Goal: Information Seeking & Learning: Learn about a topic

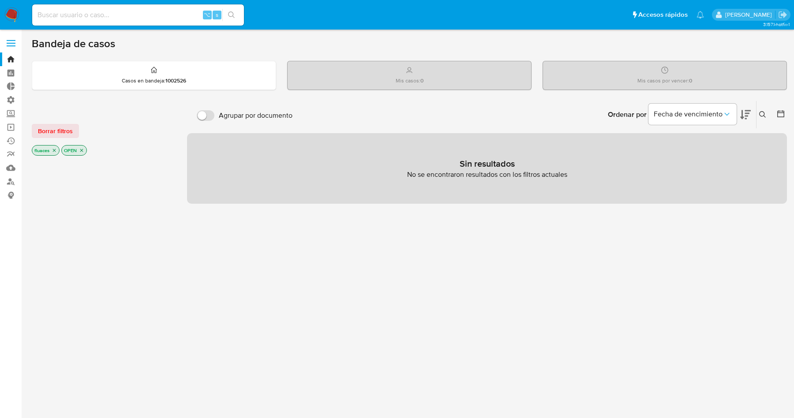
click at [128, 14] on input at bounding box center [138, 14] width 212 height 11
paste input "2267562987"
type input "2267562987"
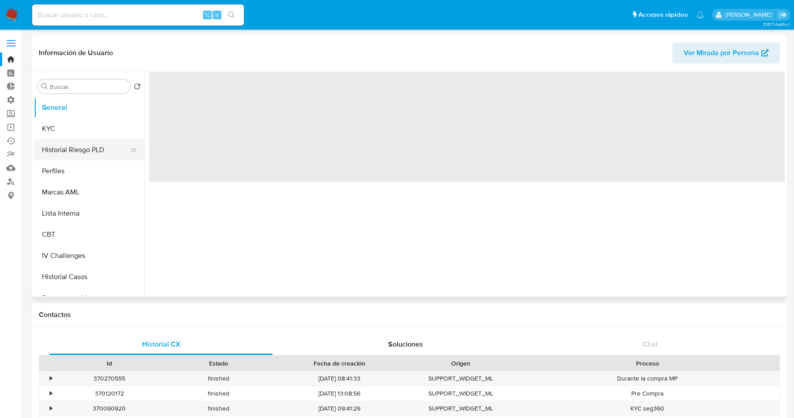
click at [66, 150] on button "Historial Riesgo PLD" at bounding box center [85, 149] width 103 height 21
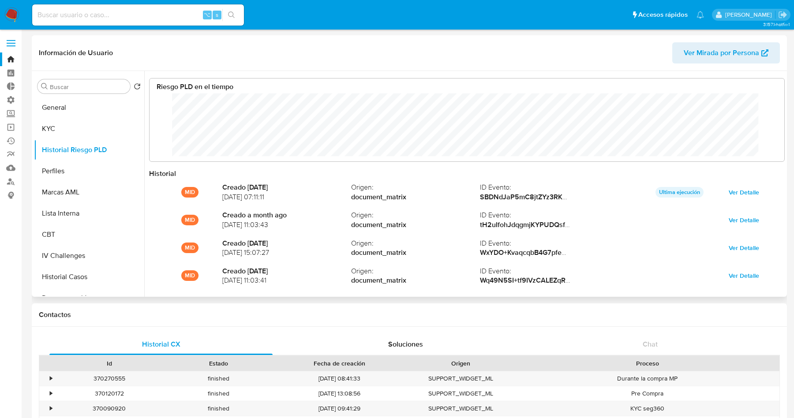
scroll to position [66, 617]
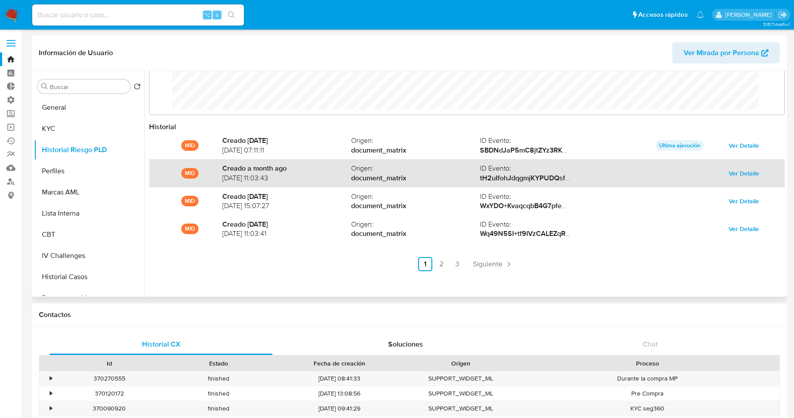
select select "10"
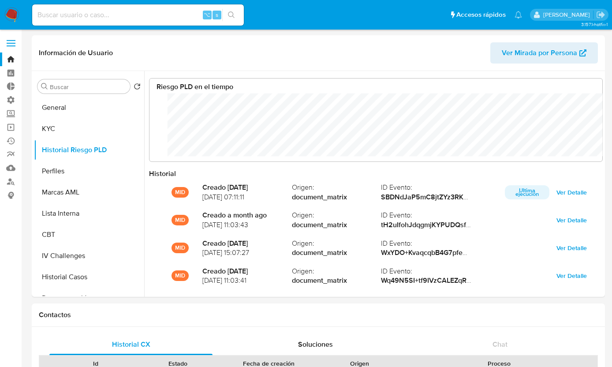
scroll to position [66, 435]
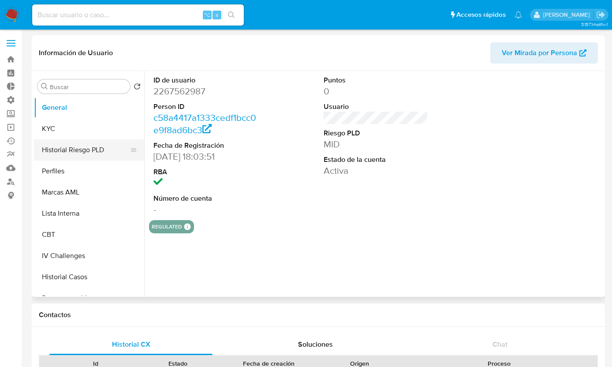
select select "10"
click at [101, 152] on button "Historial Riesgo PLD" at bounding box center [85, 149] width 103 height 21
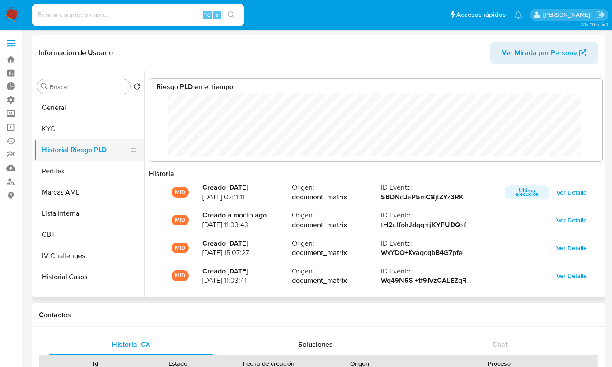
scroll to position [66, 435]
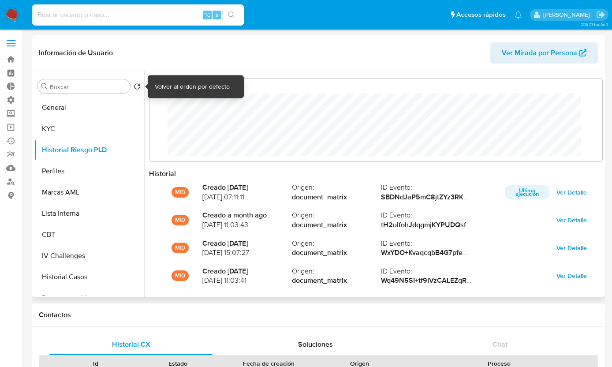
click at [136, 85] on icon "Volver al orden por defecto" at bounding box center [137, 86] width 7 height 7
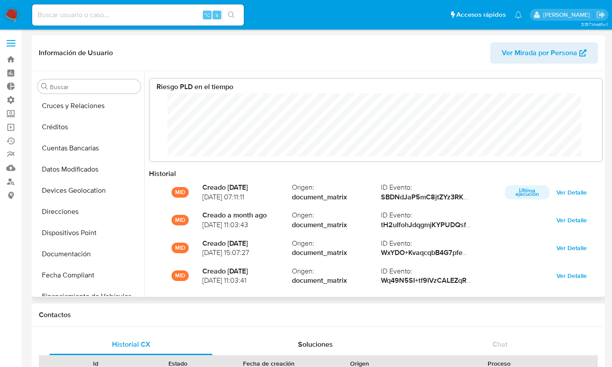
scroll to position [0, 0]
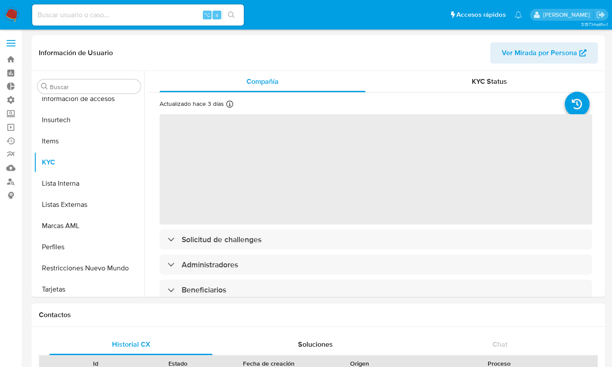
scroll to position [394, 0]
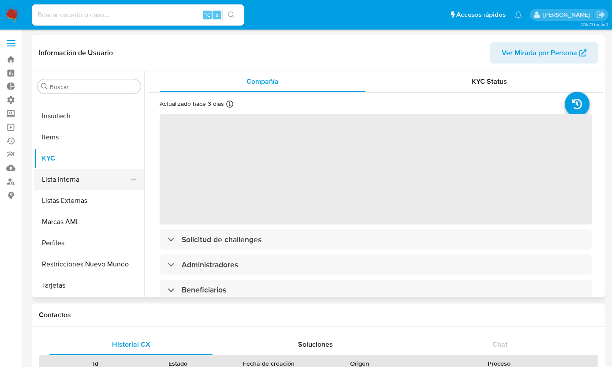
select select "10"
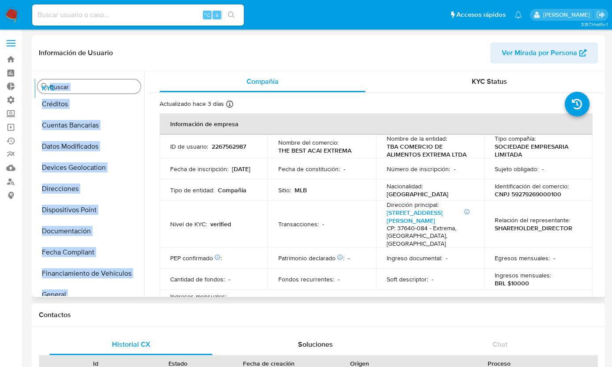
scroll to position [0, 0]
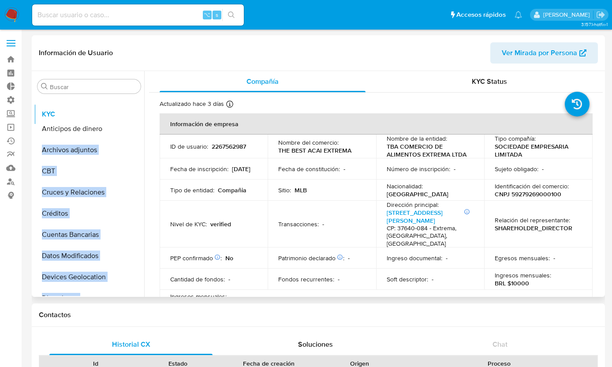
drag, startPoint x: 133, startPoint y: 215, endPoint x: 120, endPoint y: 116, distance: 99.3
click at [120, 116] on ul "Anticipos de dinero Archivos adjuntos CBT Cruces y Relaciones Créditos Cuentas …" at bounding box center [89, 196] width 110 height 199
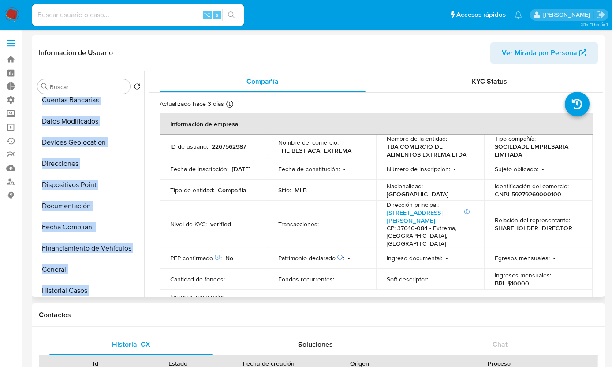
scroll to position [149, 0]
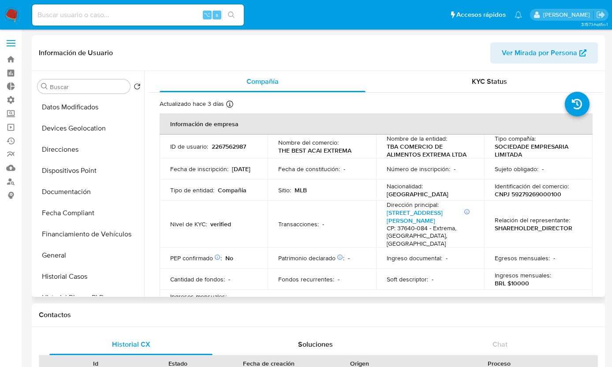
click at [190, 53] on header "Información de Usuario Ver Mirada por Persona" at bounding box center [318, 52] width 559 height 21
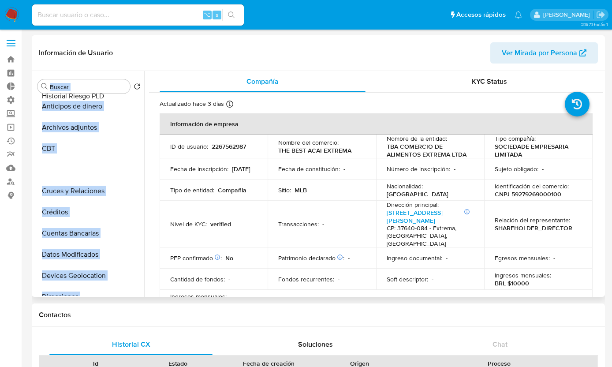
scroll to position [0, 0]
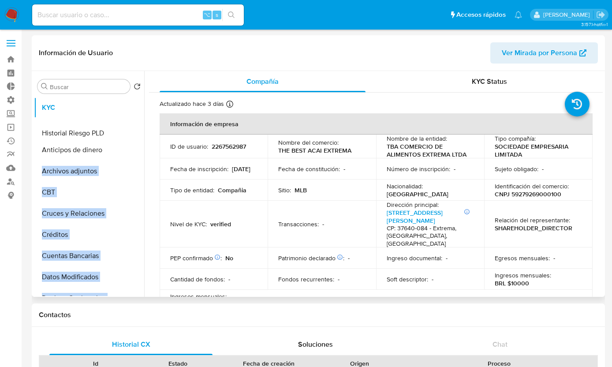
drag, startPoint x: 129, startPoint y: 230, endPoint x: 121, endPoint y: 135, distance: 95.7
click at [121, 134] on ul "KYC Anticipos de dinero Archivos adjuntos CBT Cruces y Relaciones Créditos Cuen…" at bounding box center [89, 196] width 110 height 199
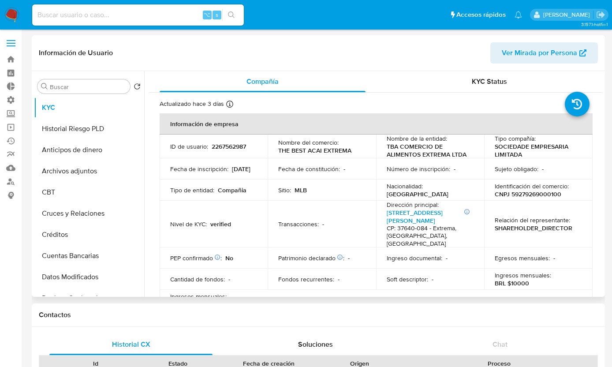
click at [182, 45] on header "Información de Usuario Ver Mirada por Persona" at bounding box center [318, 52] width 559 height 21
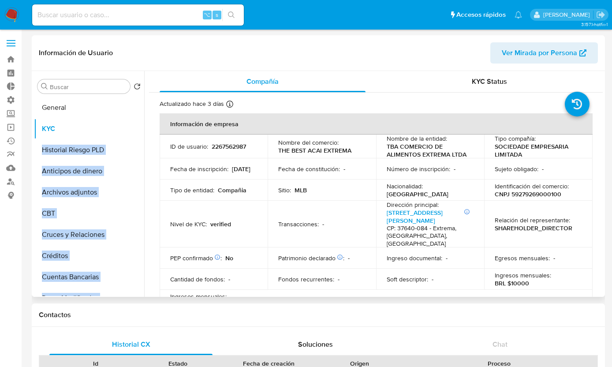
drag, startPoint x: 128, startPoint y: 195, endPoint x: 130, endPoint y: 108, distance: 86.9
click at [130, 108] on ul "KYC Historial Riesgo PLD Anticipos de dinero Archivos adjuntos CBT Cruces y Rel…" at bounding box center [89, 196] width 110 height 199
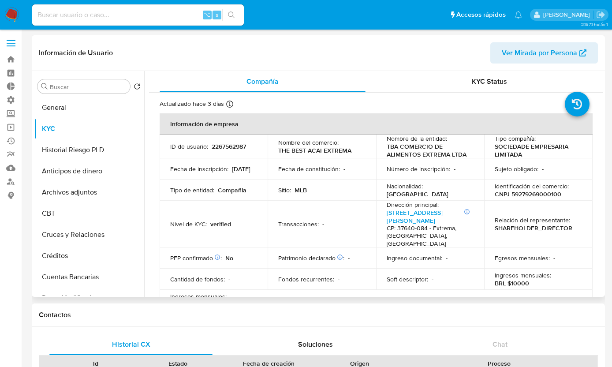
click at [180, 57] on header "Información de Usuario Ver Mirada por Persona" at bounding box center [318, 52] width 559 height 21
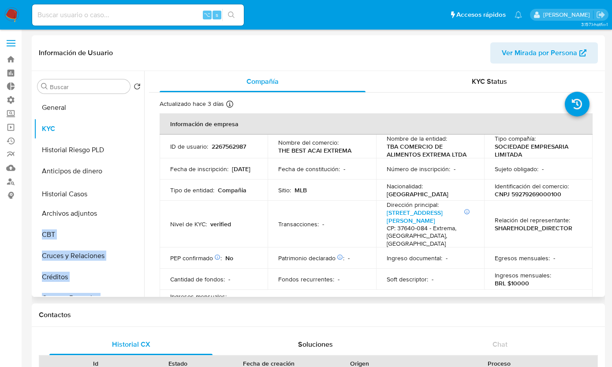
drag, startPoint x: 129, startPoint y: 186, endPoint x: 105, endPoint y: 192, distance: 24.5
click at [105, 192] on ul "General KYC Historial Riesgo PLD Anticipos de dinero Archivos adjuntos CBT Cruc…" at bounding box center [89, 196] width 110 height 199
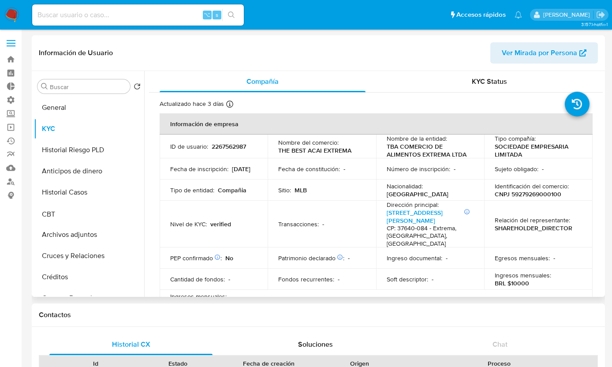
drag, startPoint x: 131, startPoint y: 233, endPoint x: 131, endPoint y: 213, distance: 20.3
click at [131, 213] on ul "General KYC Historial Riesgo PLD Anticipos de dinero Historial Casos Archivos a…" at bounding box center [89, 196] width 110 height 199
drag, startPoint x: 129, startPoint y: 234, endPoint x: 105, endPoint y: 239, distance: 23.8
click at [105, 239] on ul "General KYC Historial Riesgo PLD Anticipos de dinero Historial Casos CBT Archiv…" at bounding box center [89, 196] width 110 height 199
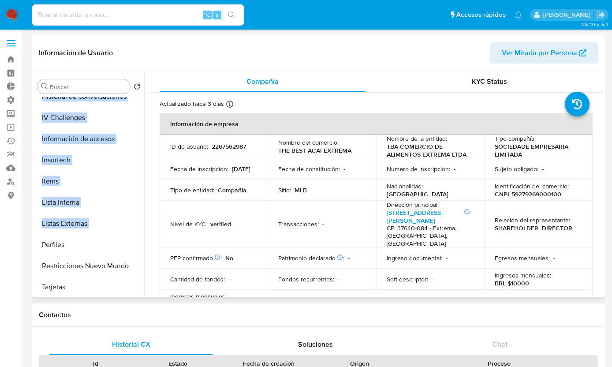
scroll to position [394, 0]
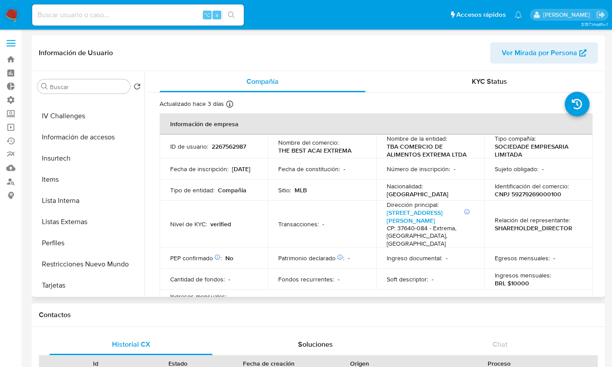
click at [179, 55] on header "Información de Usuario Ver Mirada por Persona" at bounding box center [318, 52] width 559 height 21
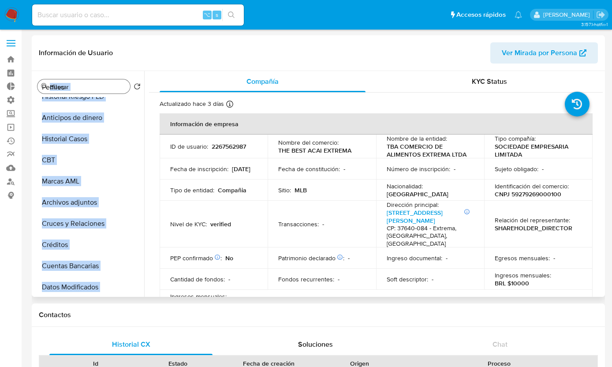
scroll to position [0, 0]
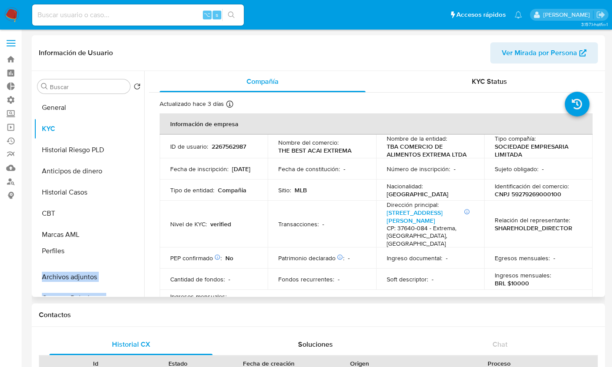
drag, startPoint x: 133, startPoint y: 243, endPoint x: 93, endPoint y: 251, distance: 40.9
click at [93, 251] on ul "General KYC Historial Riesgo PLD Anticipos de dinero Historial Casos CBT Marcas…" at bounding box center [89, 196] width 110 height 199
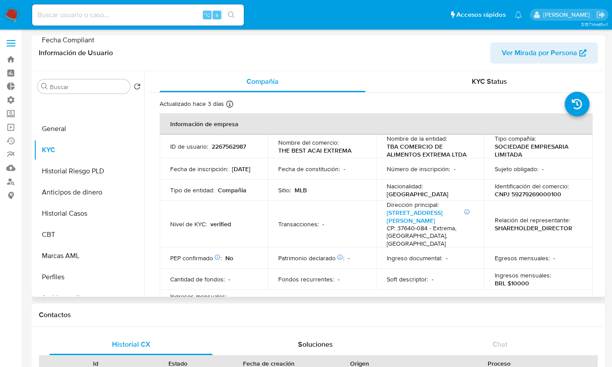
click at [175, 41] on div "Información de Usuario Ver Mirada por Persona" at bounding box center [319, 53] width 574 height 36
drag, startPoint x: 129, startPoint y: 221, endPoint x: 105, endPoint y: 276, distance: 60.0
click at [105, 276] on ul "Fecha Compliant General KYC Historial Riesgo PLD Anticipos de dinero Historial …" at bounding box center [89, 196] width 110 height 199
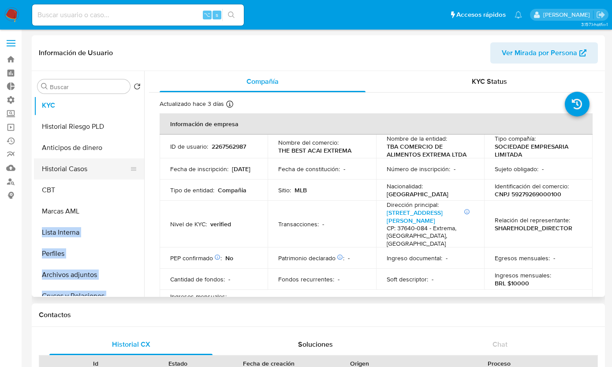
scroll to position [45, 0]
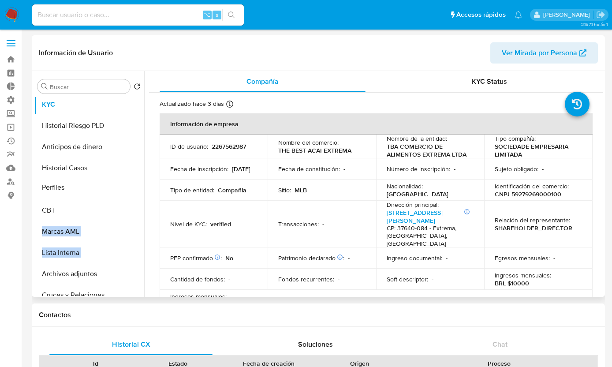
drag, startPoint x: 131, startPoint y: 251, endPoint x: 126, endPoint y: 185, distance: 65.5
click at [126, 185] on ul "Fecha Compliant General KYC Historial Riesgo PLD Anticipos de dinero Historial …" at bounding box center [89, 196] width 110 height 199
drag, startPoint x: 132, startPoint y: 210, endPoint x: 132, endPoint y: 255, distance: 45.9
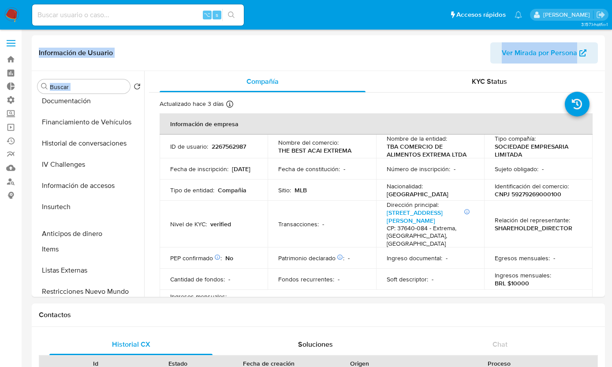
scroll to position [0, 0]
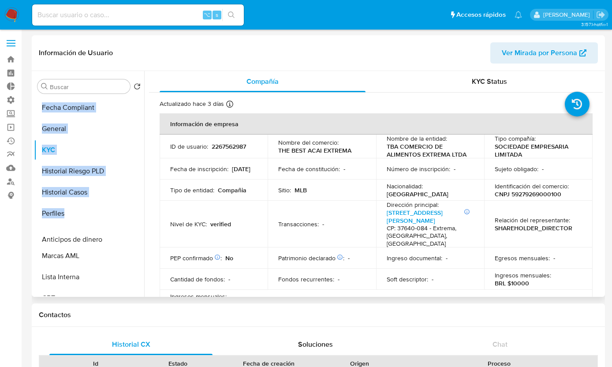
drag, startPoint x: 132, startPoint y: 193, endPoint x: 84, endPoint y: 240, distance: 67.1
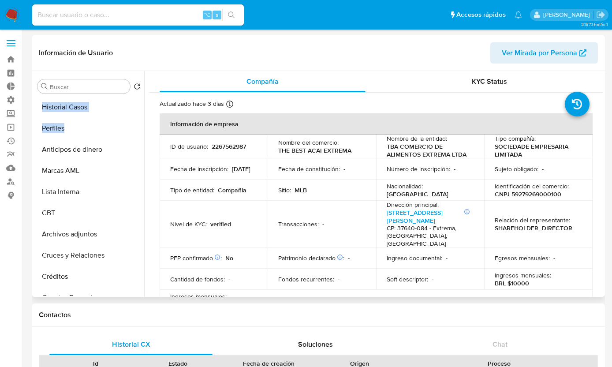
scroll to position [87, 0]
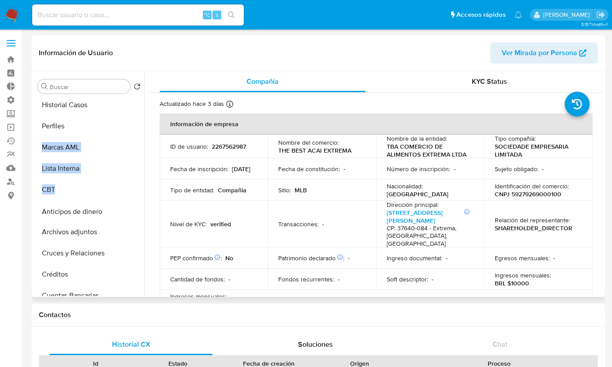
drag, startPoint x: 131, startPoint y: 147, endPoint x: 128, endPoint y: 211, distance: 64.5
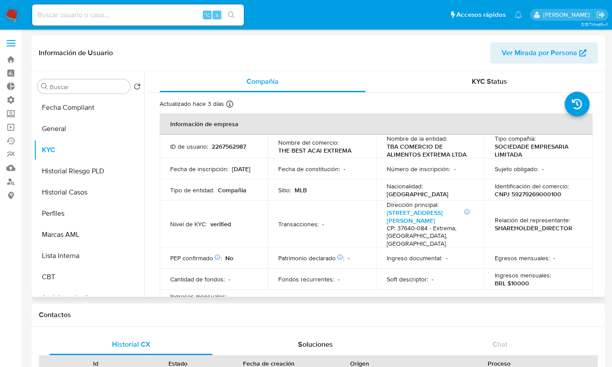
click at [172, 48] on header "Información de Usuario Ver Mirada por Persona" at bounding box center [318, 52] width 559 height 21
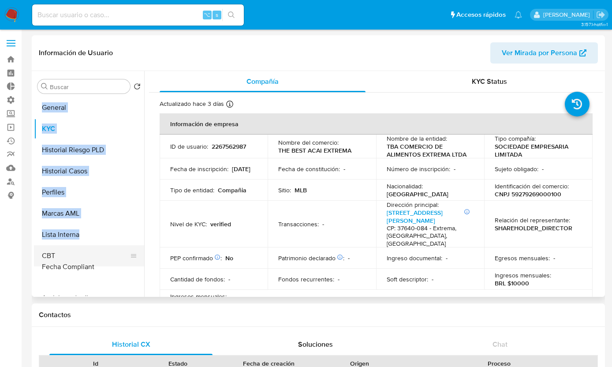
drag, startPoint x: 130, startPoint y: 106, endPoint x: 110, endPoint y: 266, distance: 160.6
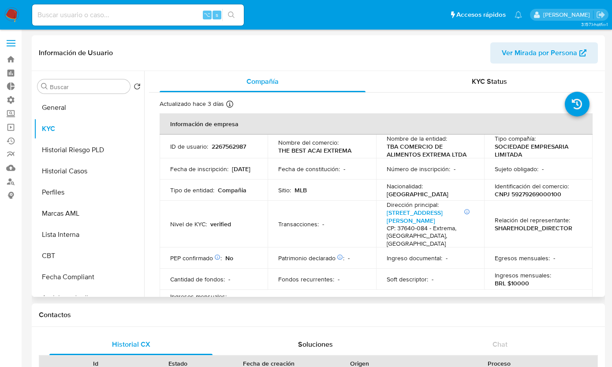
click at [221, 54] on header "Información de Usuario Ver Mirada por Persona" at bounding box center [318, 52] width 559 height 21
click at [90, 106] on button "General" at bounding box center [85, 107] width 103 height 21
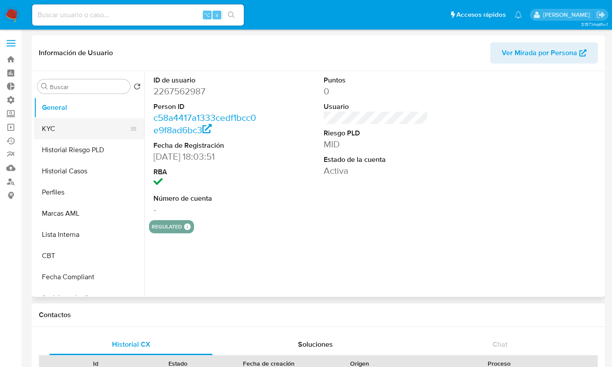
click at [85, 137] on button "KYC" at bounding box center [85, 128] width 103 height 21
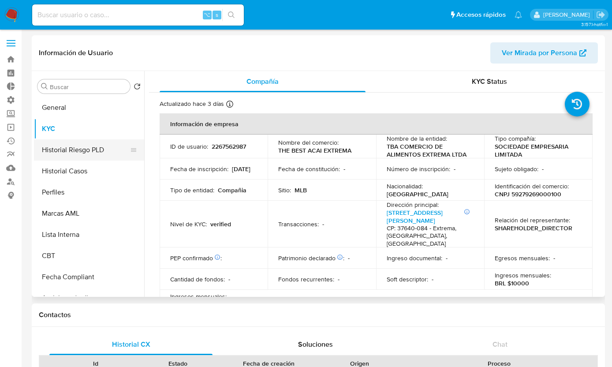
click at [91, 146] on button "Historial Riesgo PLD" at bounding box center [85, 149] width 103 height 21
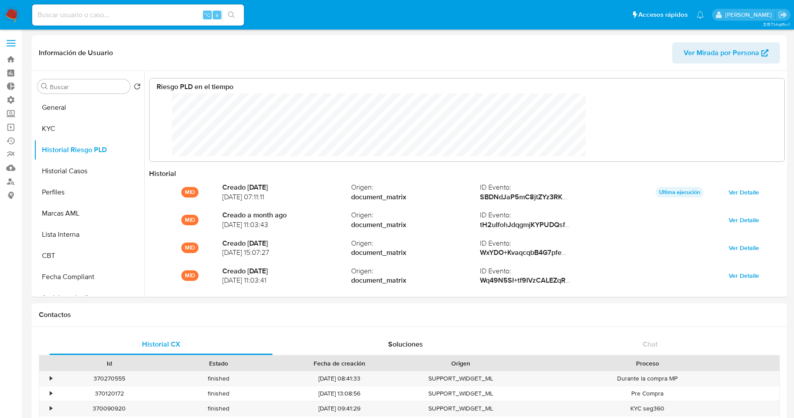
scroll to position [66, 617]
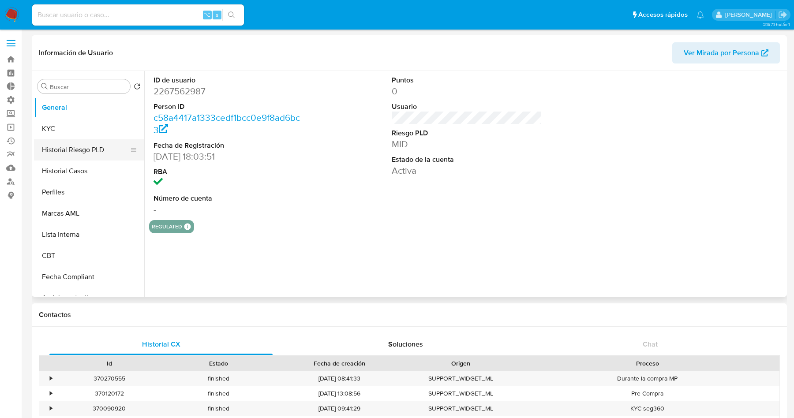
click at [73, 150] on button "Historial Riesgo PLD" at bounding box center [85, 149] width 103 height 21
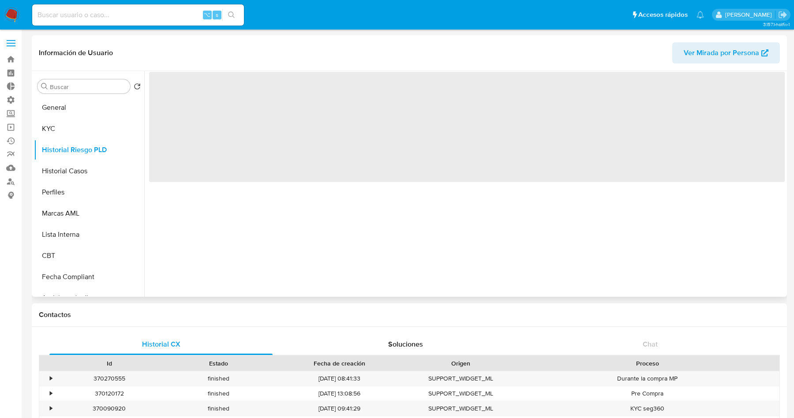
select select "10"
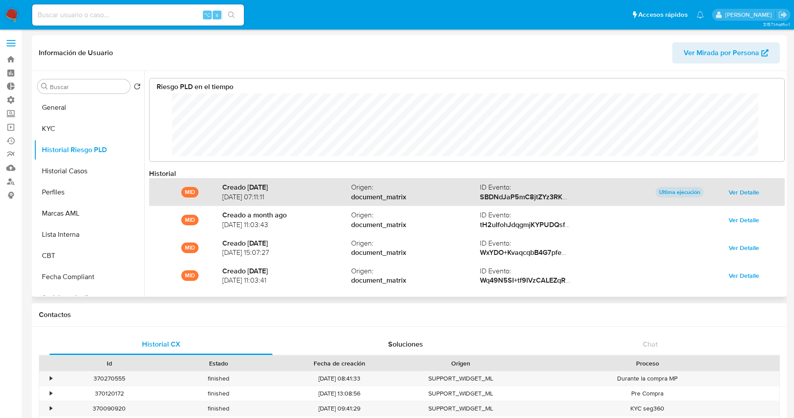
scroll to position [66, 617]
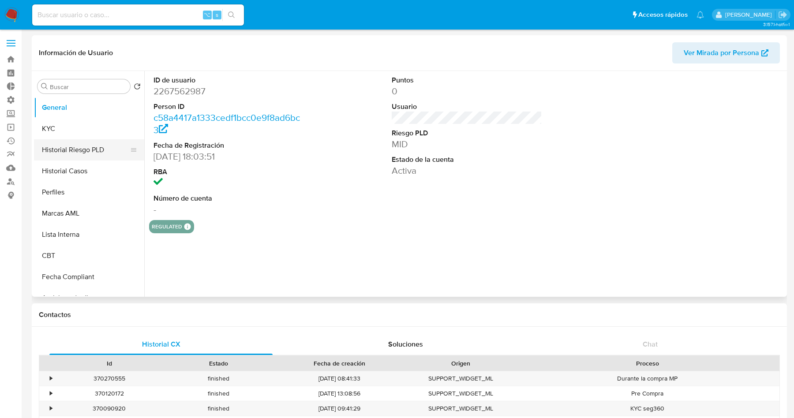
select select "10"
click at [71, 146] on button "Historial Riesgo PLD" at bounding box center [85, 149] width 103 height 21
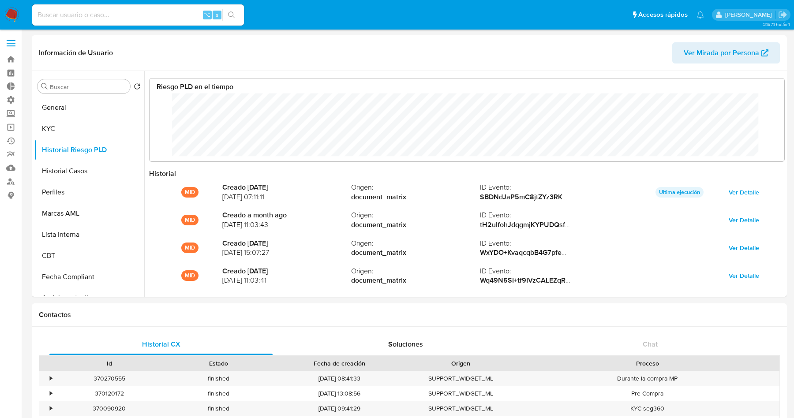
scroll to position [66, 617]
click at [10, 43] on span at bounding box center [11, 43] width 9 height 1
click at [0, 0] on input "checkbox" at bounding box center [0, 0] width 0 height 0
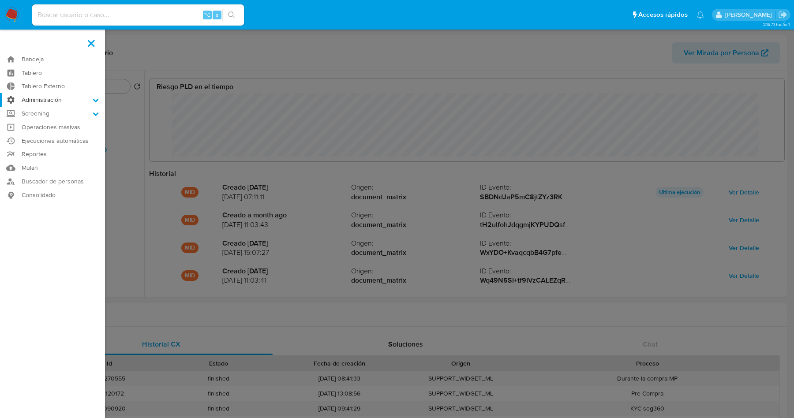
click at [44, 100] on label "Administración" at bounding box center [52, 100] width 105 height 14
click at [0, 0] on input "Administración" at bounding box center [0, 0] width 0 height 0
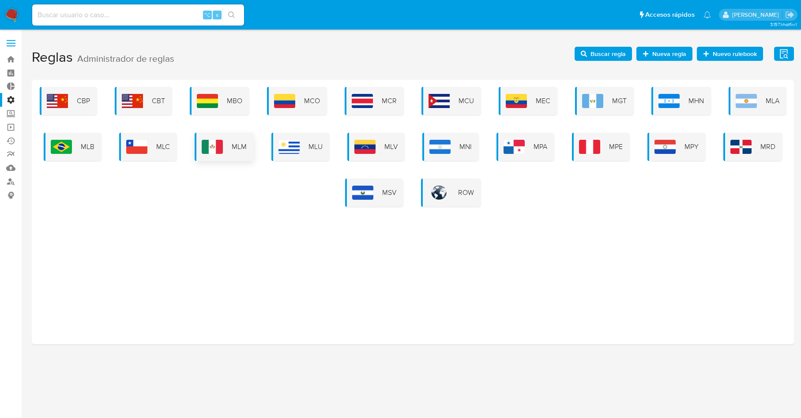
click at [230, 154] on div "MLM" at bounding box center [224, 147] width 59 height 28
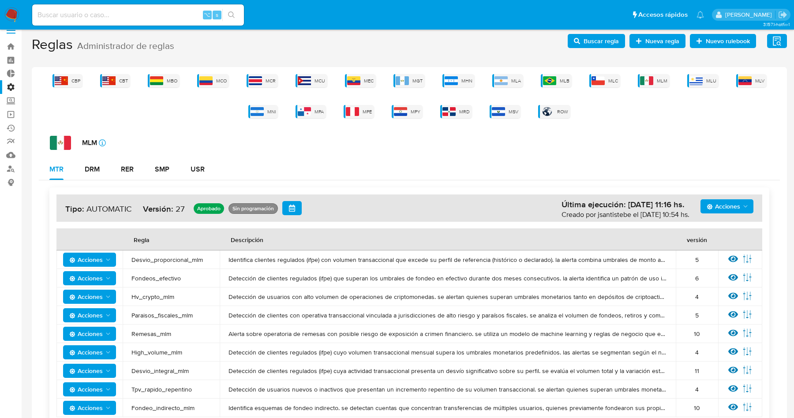
scroll to position [19, 0]
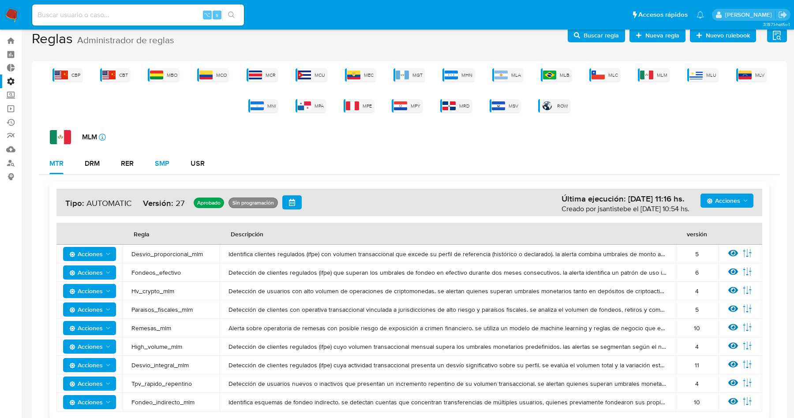
click at [162, 160] on div "SMP" at bounding box center [162, 163] width 15 height 7
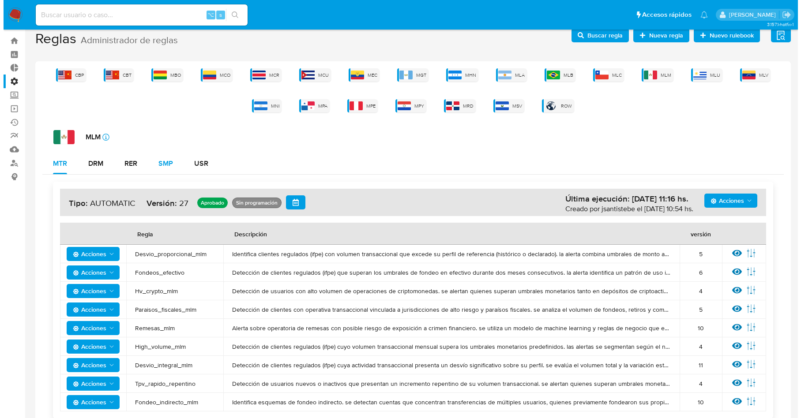
scroll to position [0, 0]
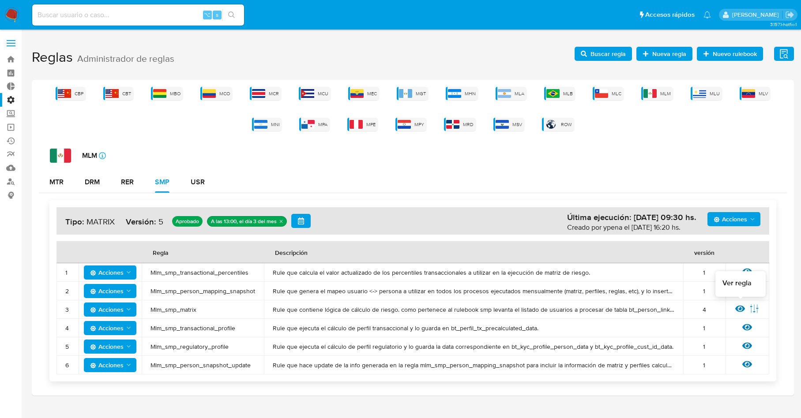
click at [740, 310] on icon at bounding box center [740, 309] width 10 height 7
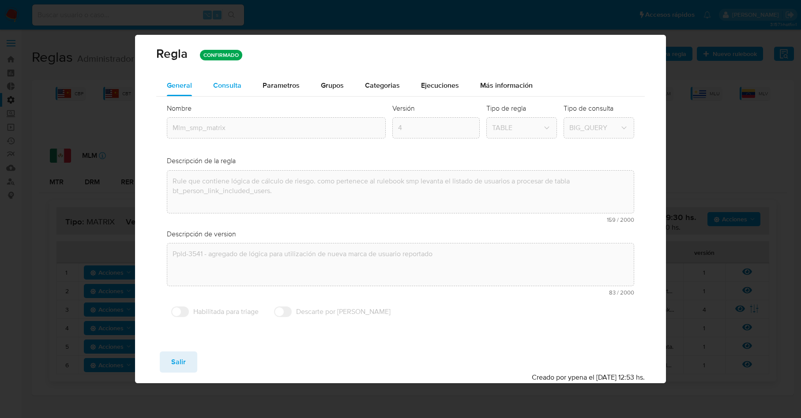
click at [229, 85] on span "Consulta" at bounding box center [227, 85] width 28 height 10
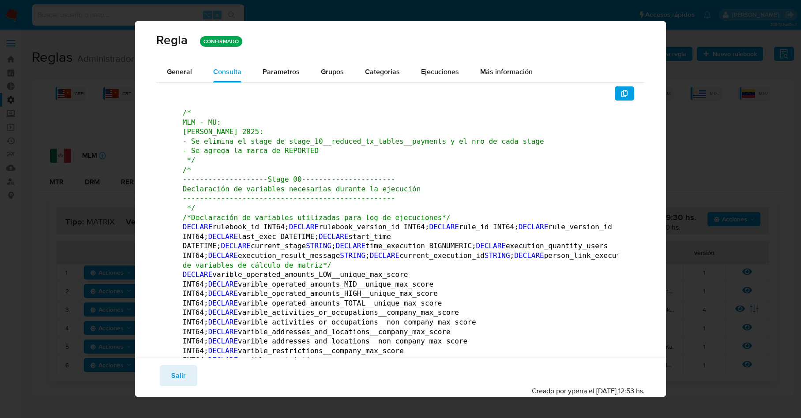
click at [621, 94] on icon "button" at bounding box center [624, 93] width 7 height 7
click at [176, 380] on span "Salir" at bounding box center [178, 375] width 15 height 19
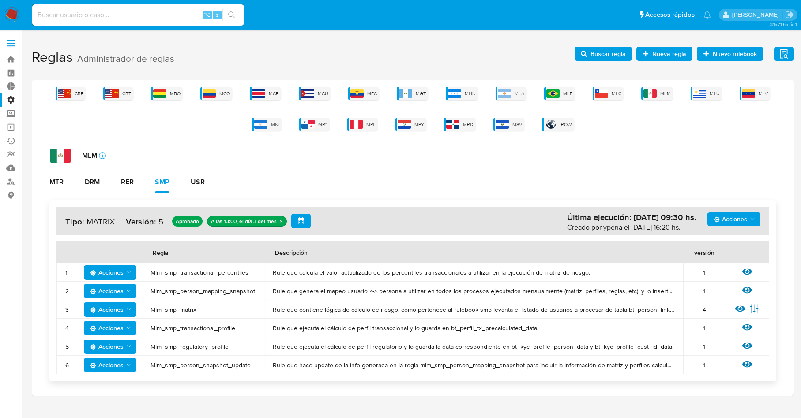
click at [617, 55] on span "Buscar regla" at bounding box center [607, 54] width 35 height 14
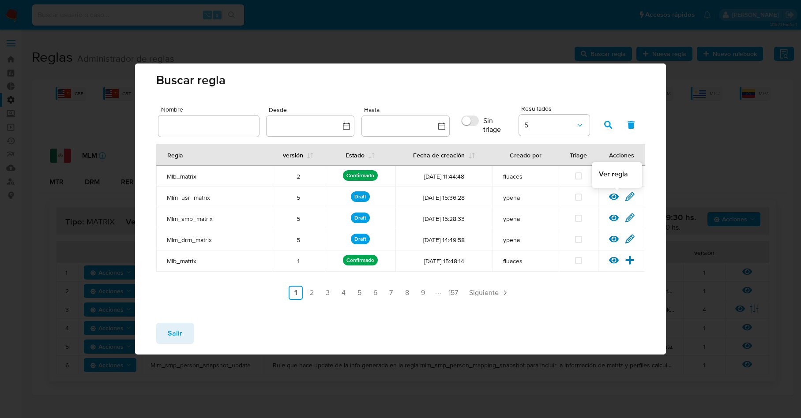
click at [618, 197] on icon at bounding box center [614, 197] width 10 height 7
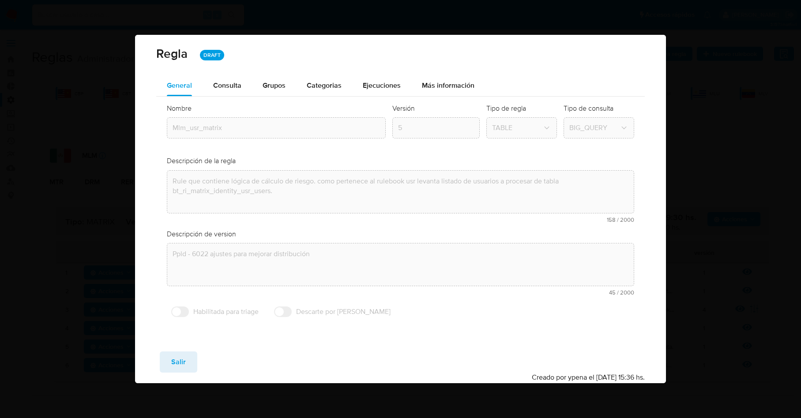
drag, startPoint x: 242, startPoint y: 84, endPoint x: 323, endPoint y: 86, distance: 81.6
click at [242, 84] on button "Consulta" at bounding box center [227, 85] width 49 height 21
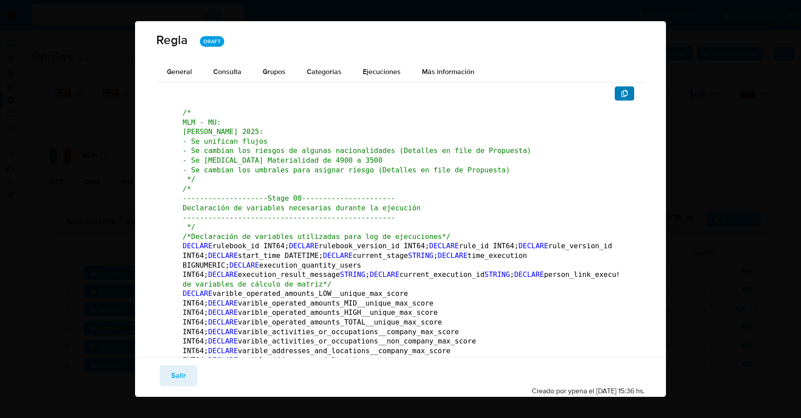
click at [615, 93] on button "button" at bounding box center [624, 93] width 19 height 14
